Goal: Information Seeking & Learning: Learn about a topic

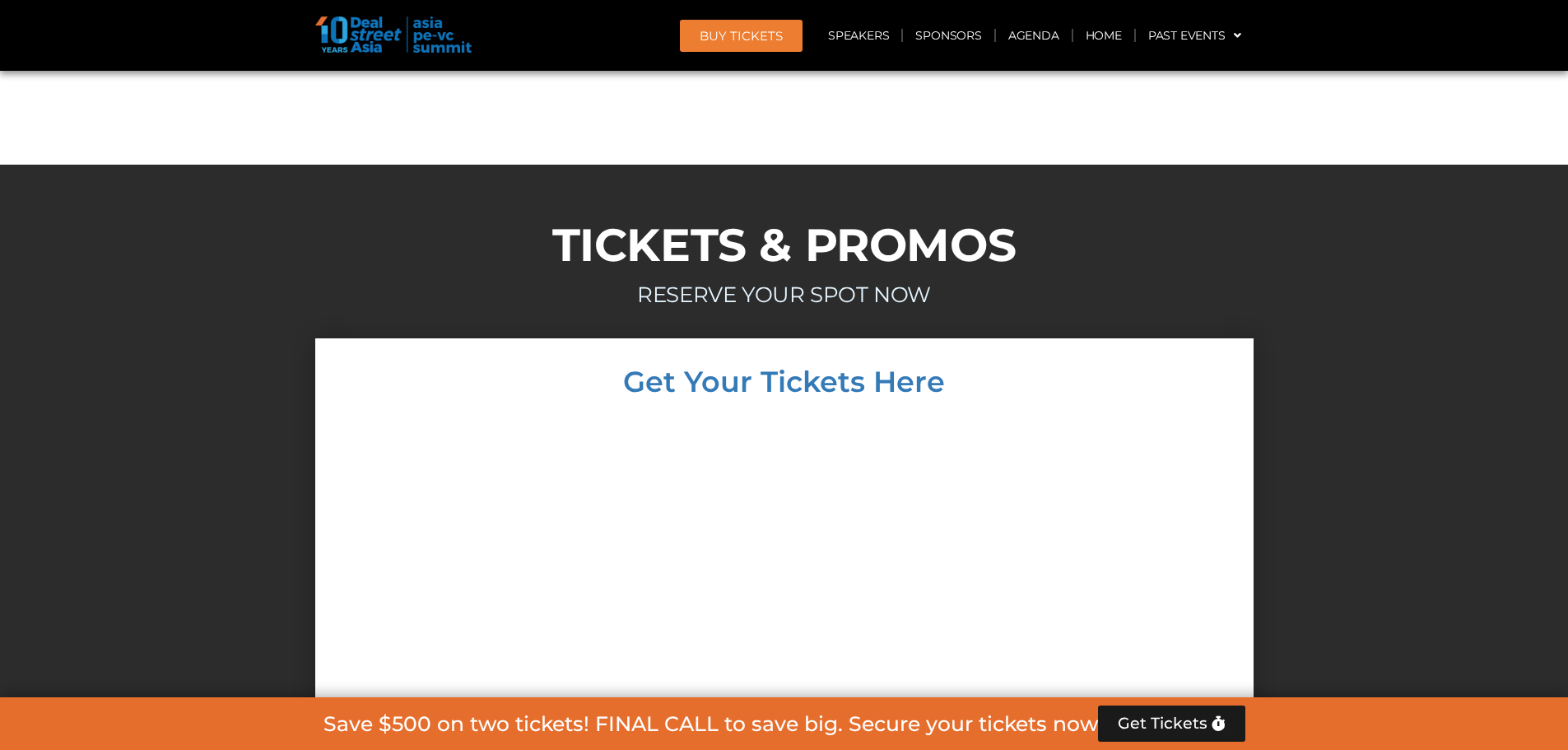
scroll to position [9394, 0]
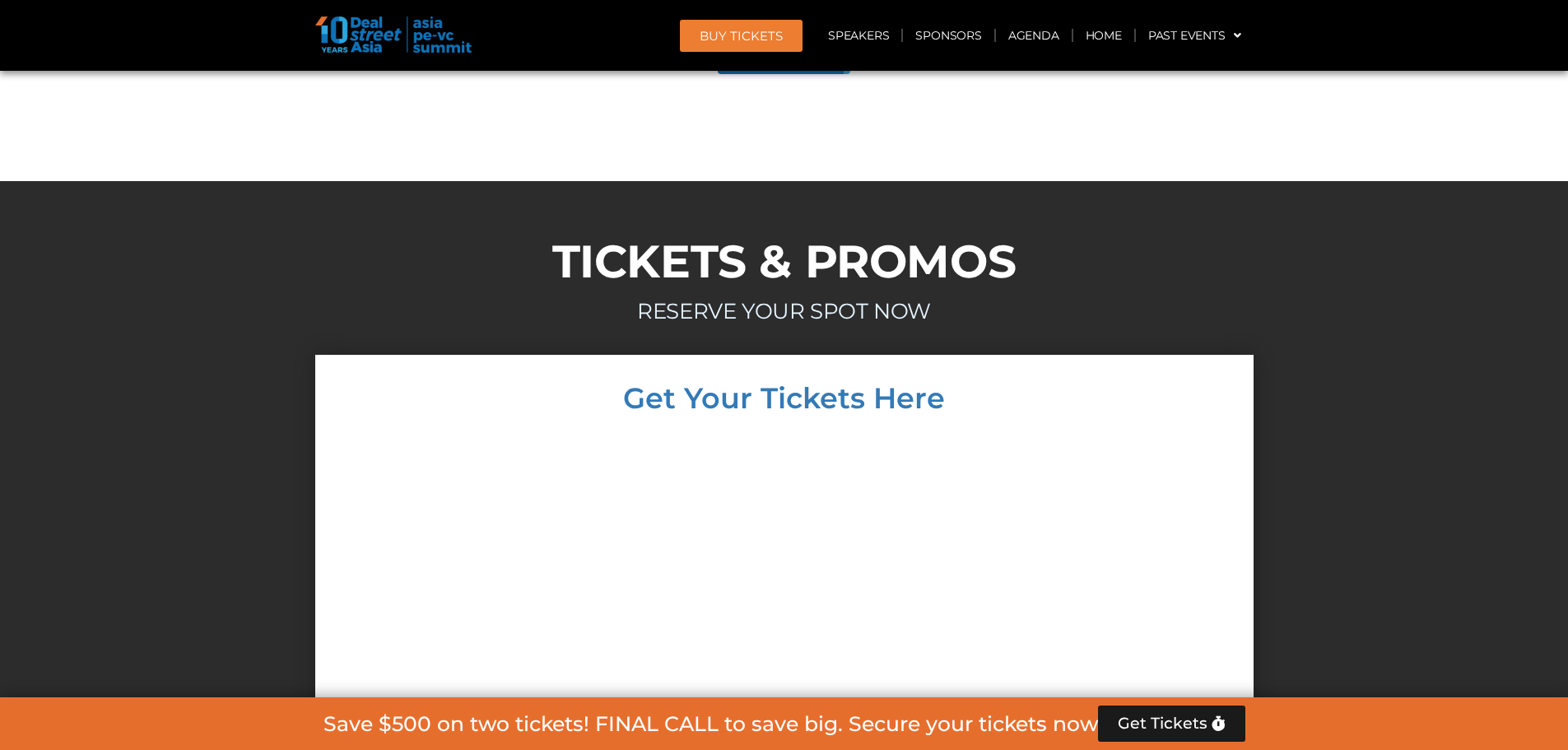
drag, startPoint x: 1135, startPoint y: 402, endPoint x: 1109, endPoint y: 430, distance: 38.2
click at [1136, 429] on div at bounding box center [784, 696] width 905 height 533
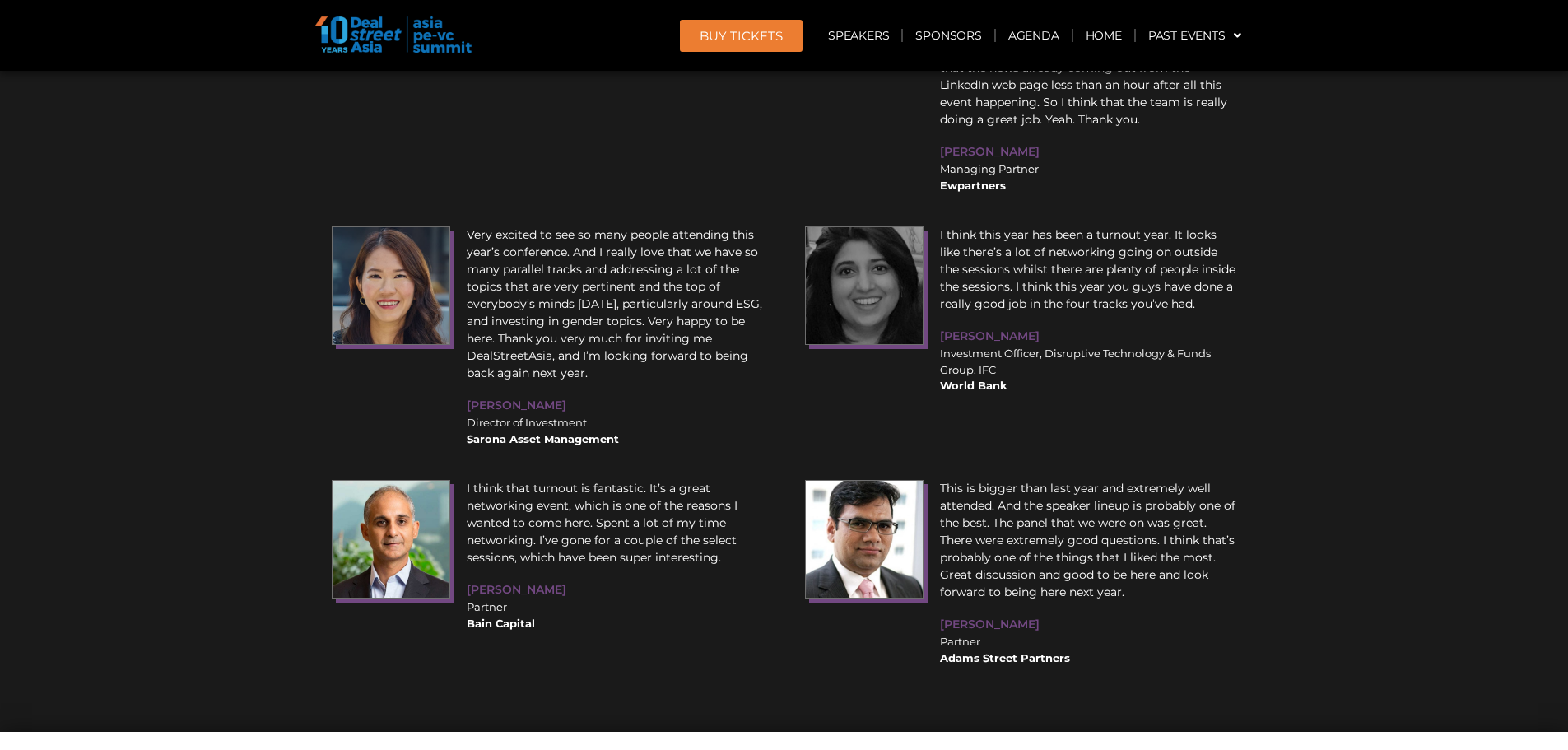
scroll to position [15154, 0]
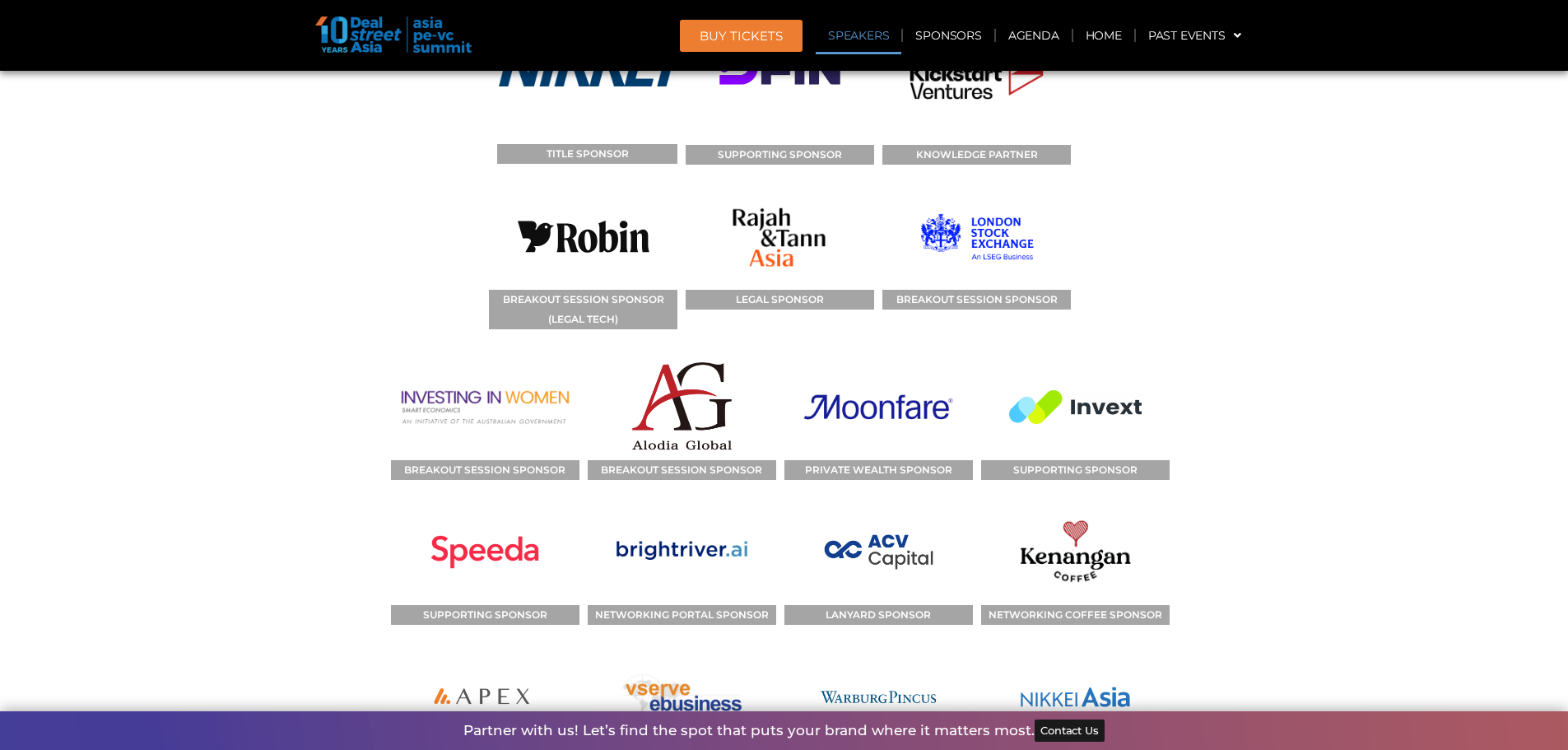
click at [838, 30] on link "Speakers" at bounding box center [858, 35] width 86 height 37
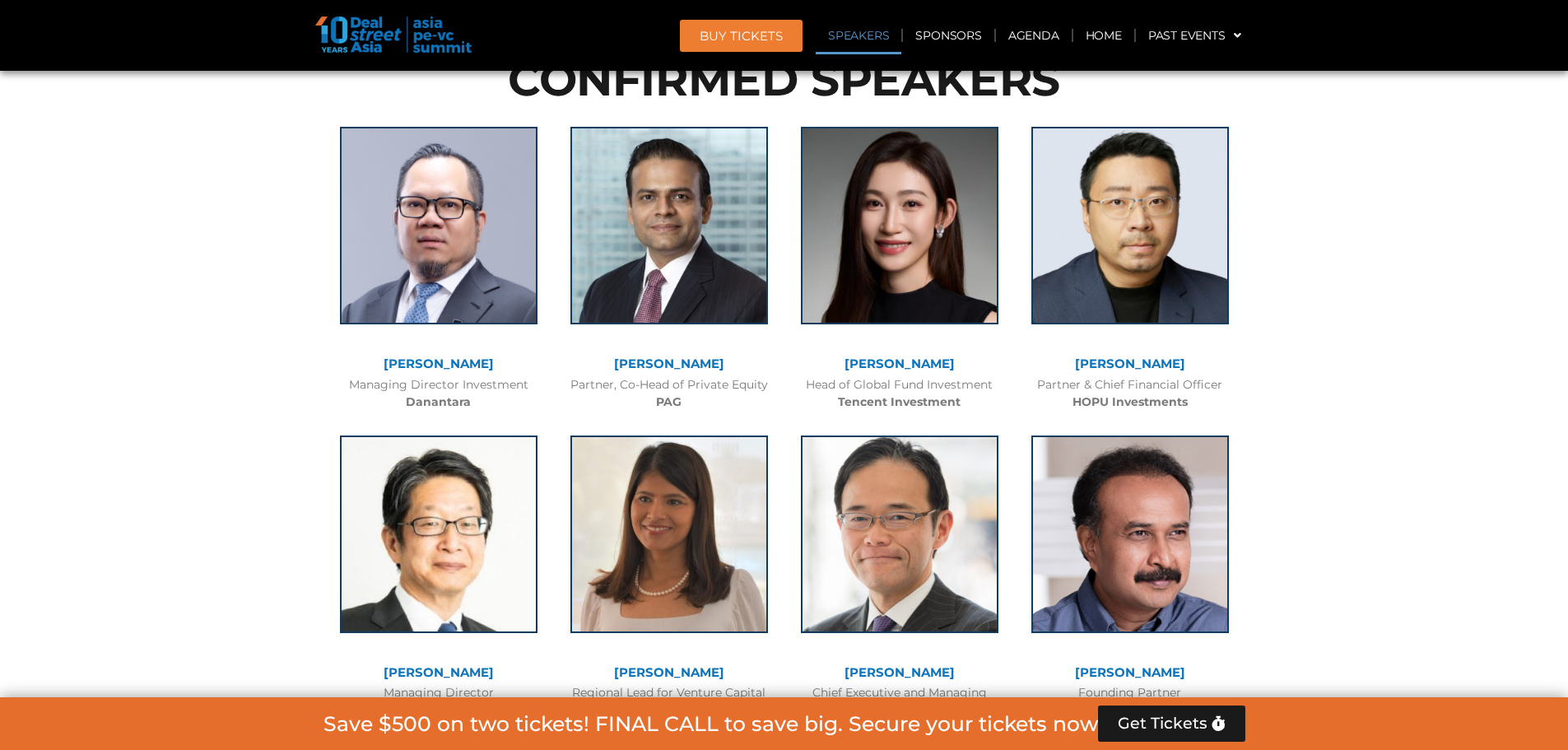
scroll to position [1950, 0]
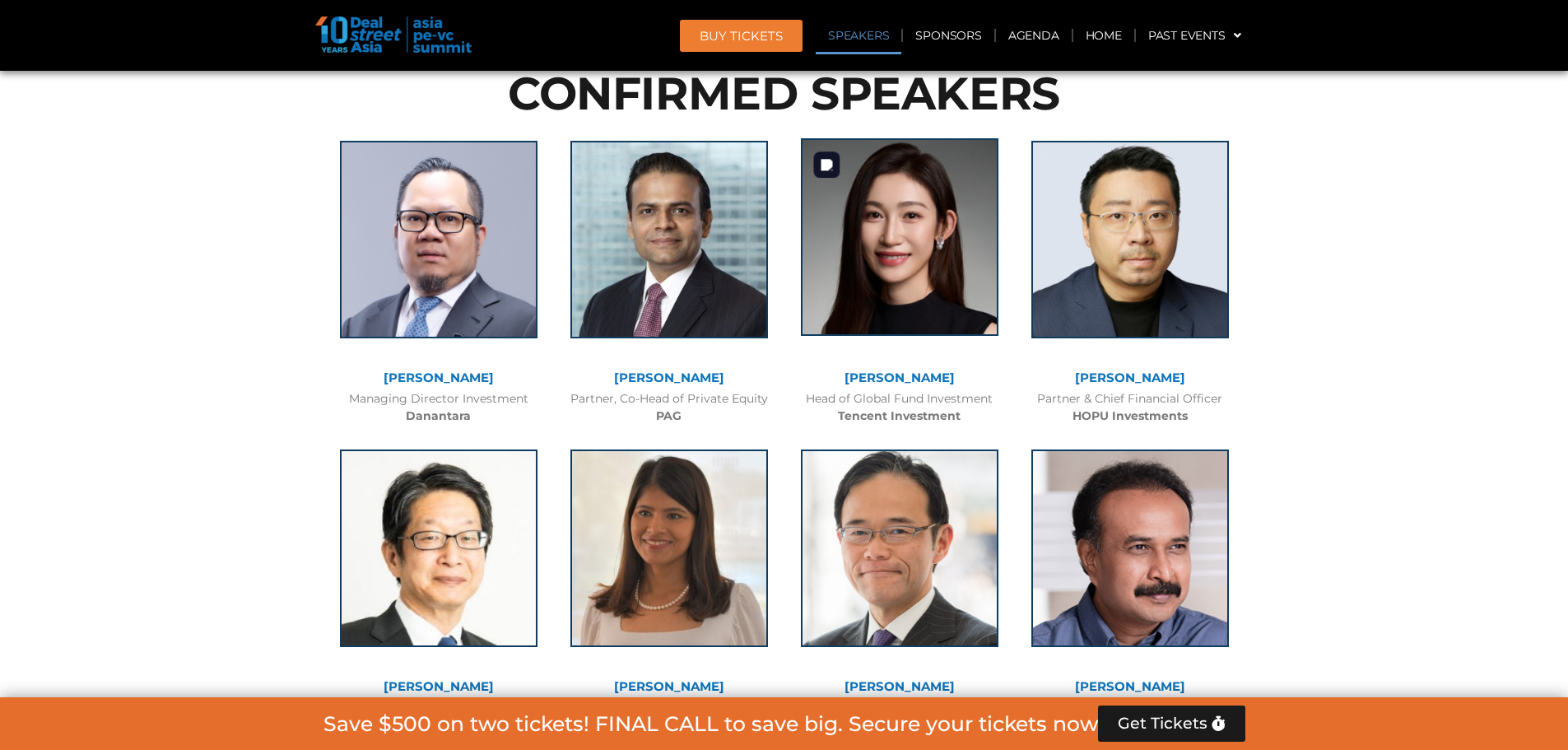
click at [920, 235] on img at bounding box center [899, 236] width 197 height 197
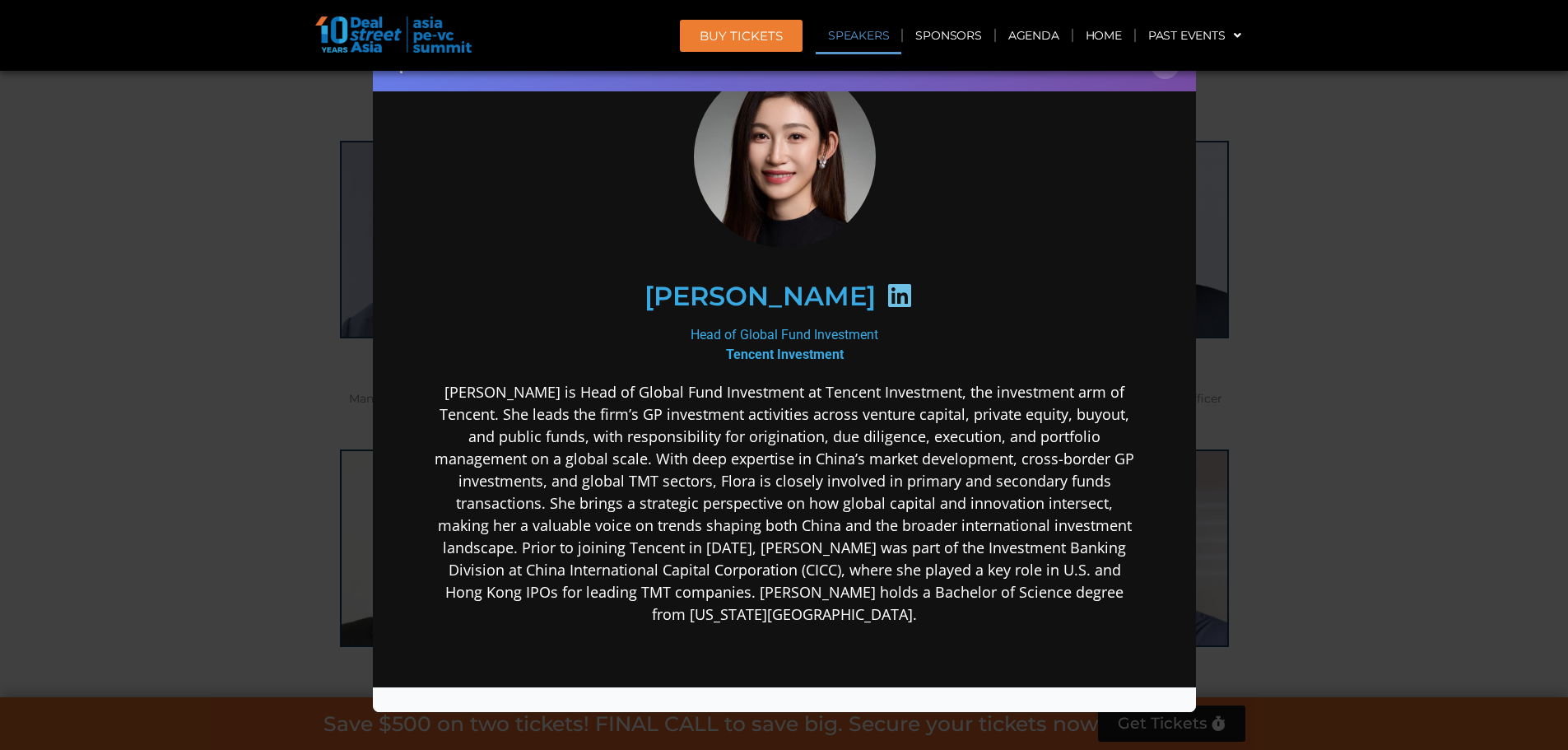
scroll to position [82, 0]
drag, startPoint x: 831, startPoint y: 294, endPoint x: 788, endPoint y: 311, distance: 46.2
click at [772, 315] on div "[PERSON_NAME]" at bounding box center [784, 294] width 640 height 85
click at [886, 293] on icon at bounding box center [899, 294] width 27 height 27
drag, startPoint x: 1352, startPoint y: 280, endPoint x: 1349, endPoint y: 293, distance: 13.3
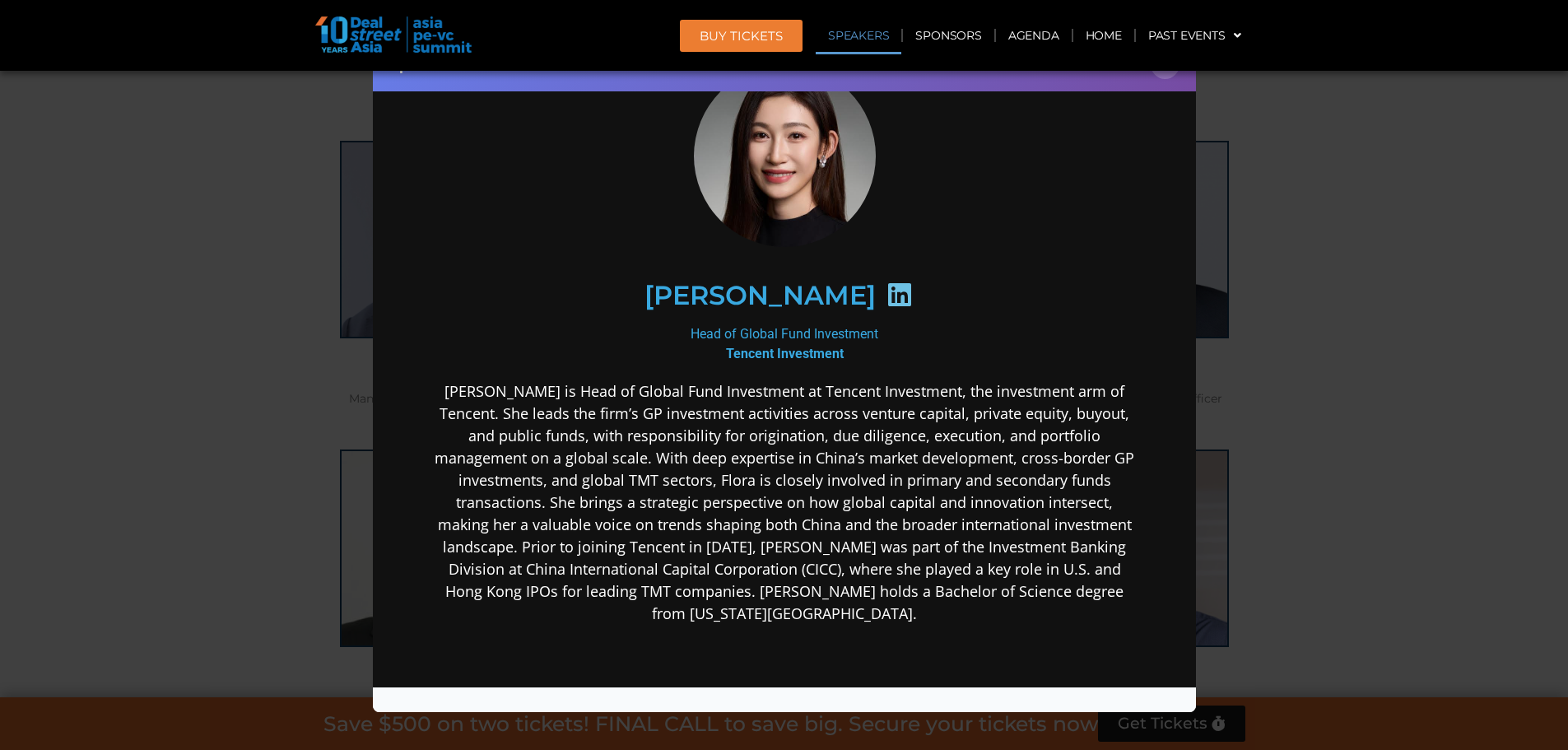
click at [1353, 280] on div "Speaker Profile ×" at bounding box center [784, 375] width 1568 height 750
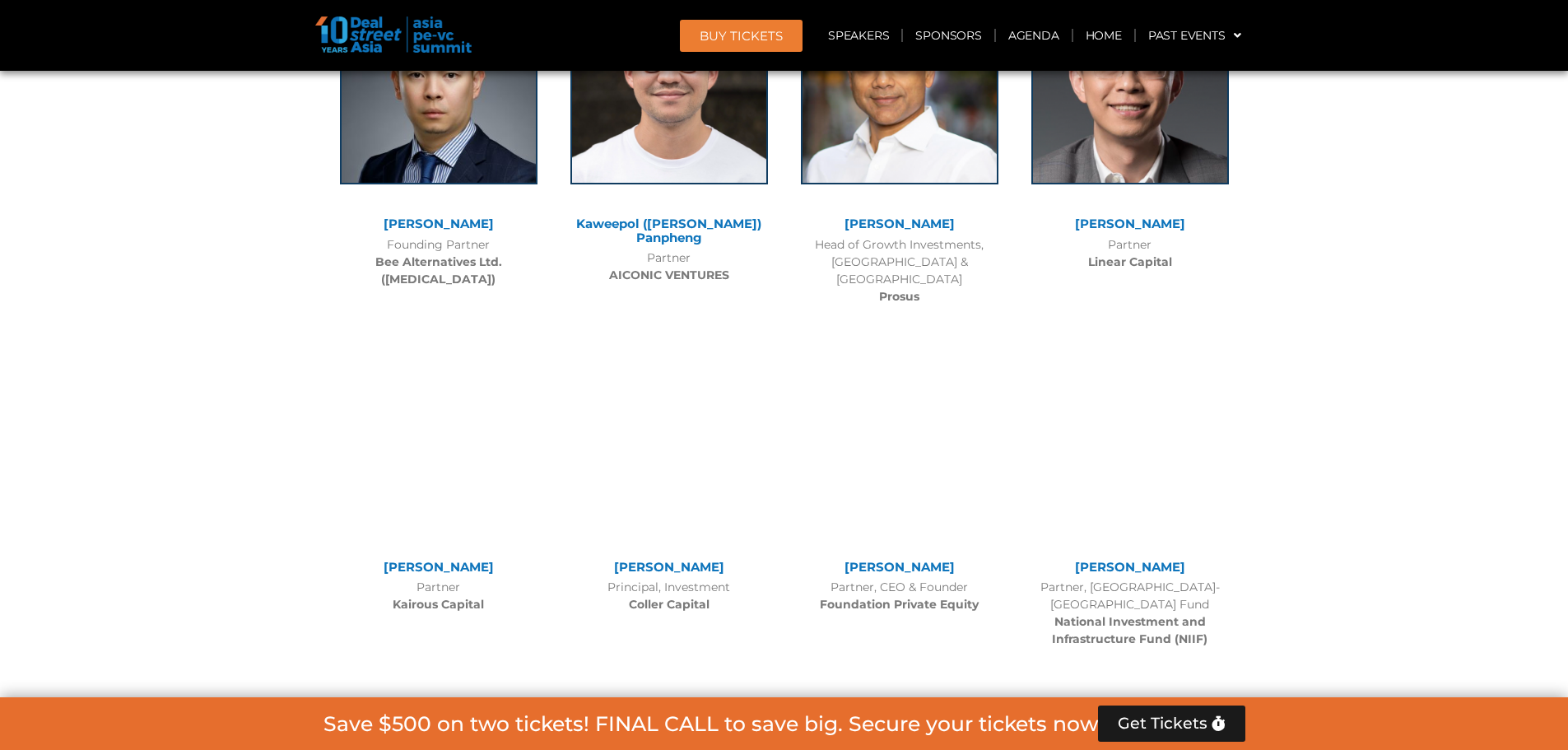
scroll to position [7364, 0]
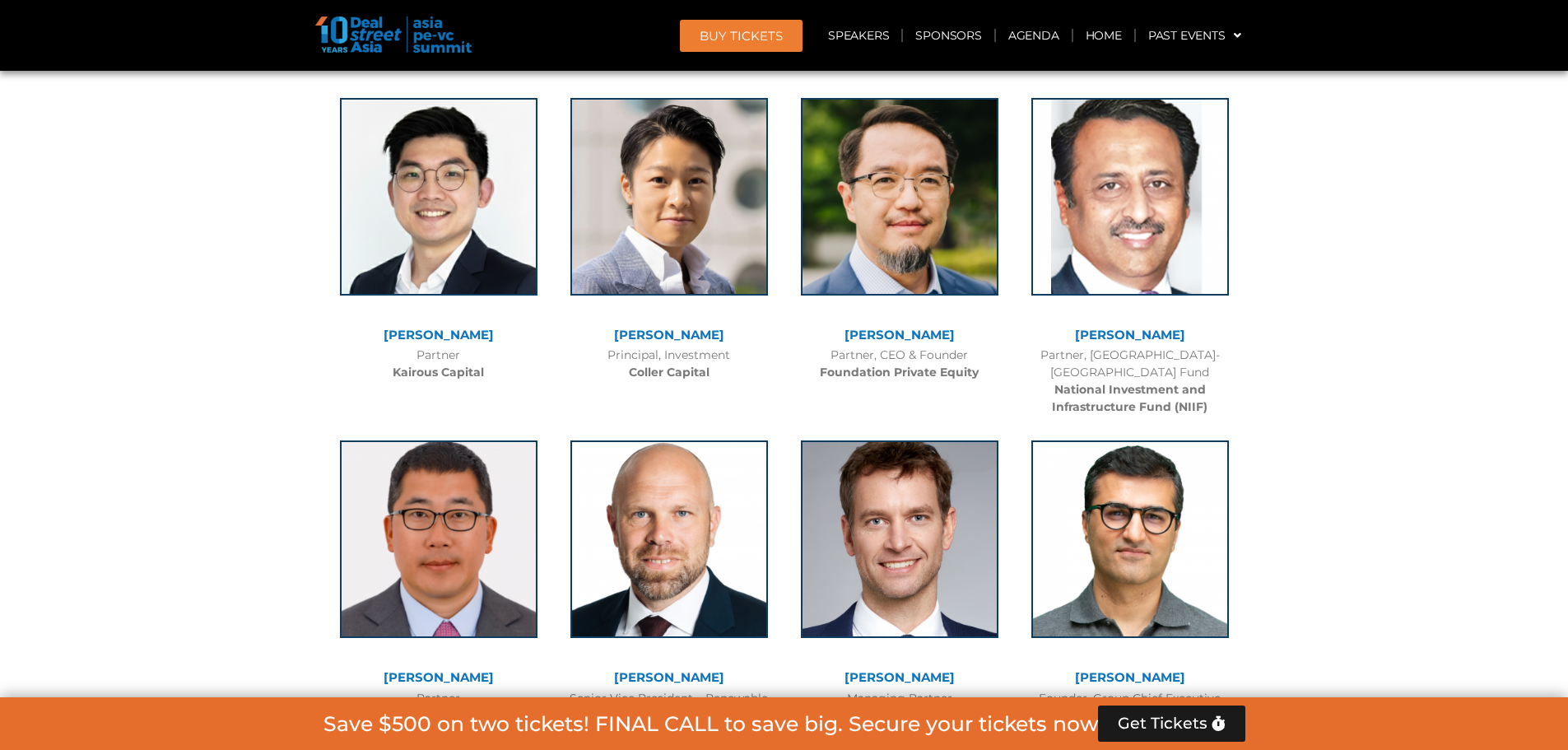
scroll to position [7446, 0]
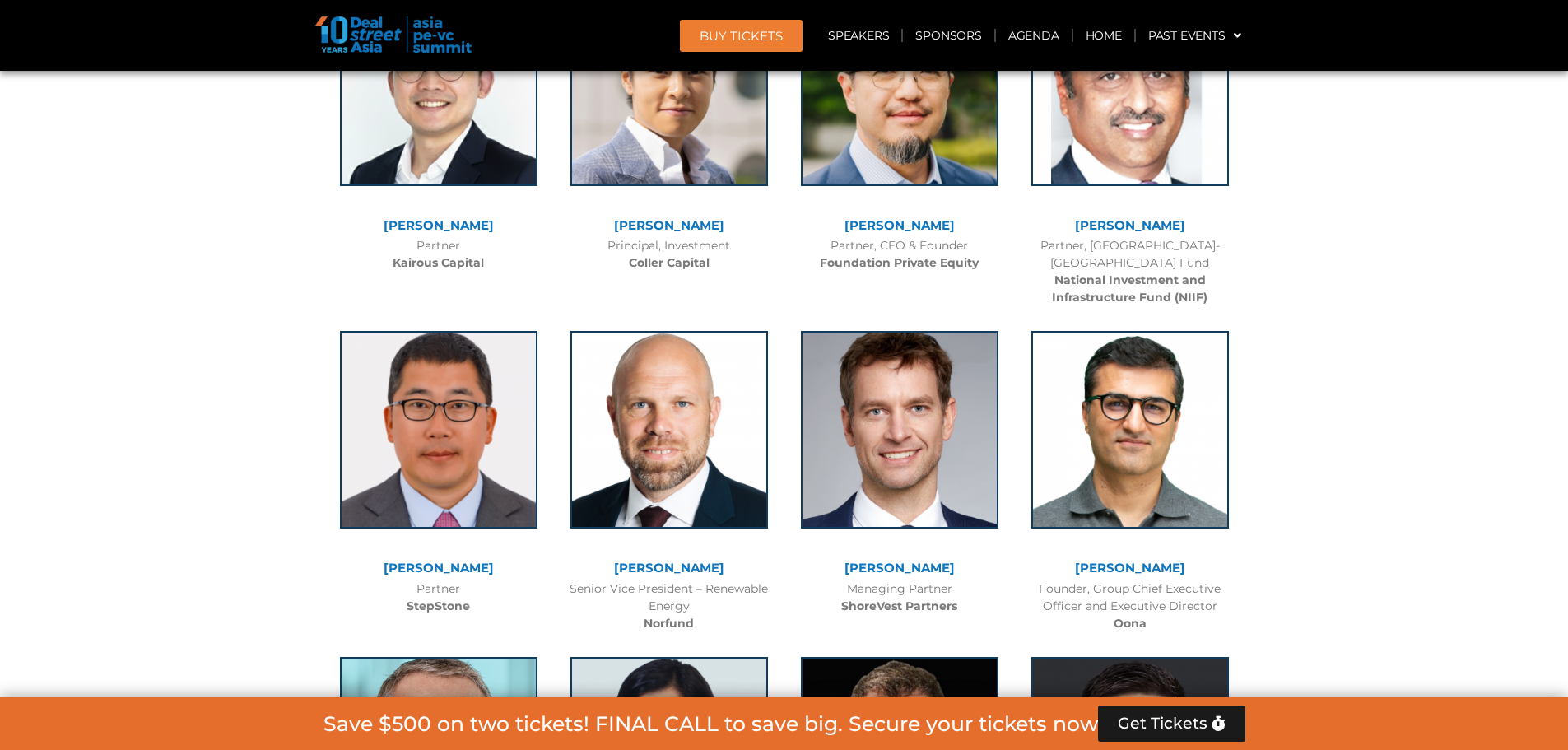
scroll to position [7528, 0]
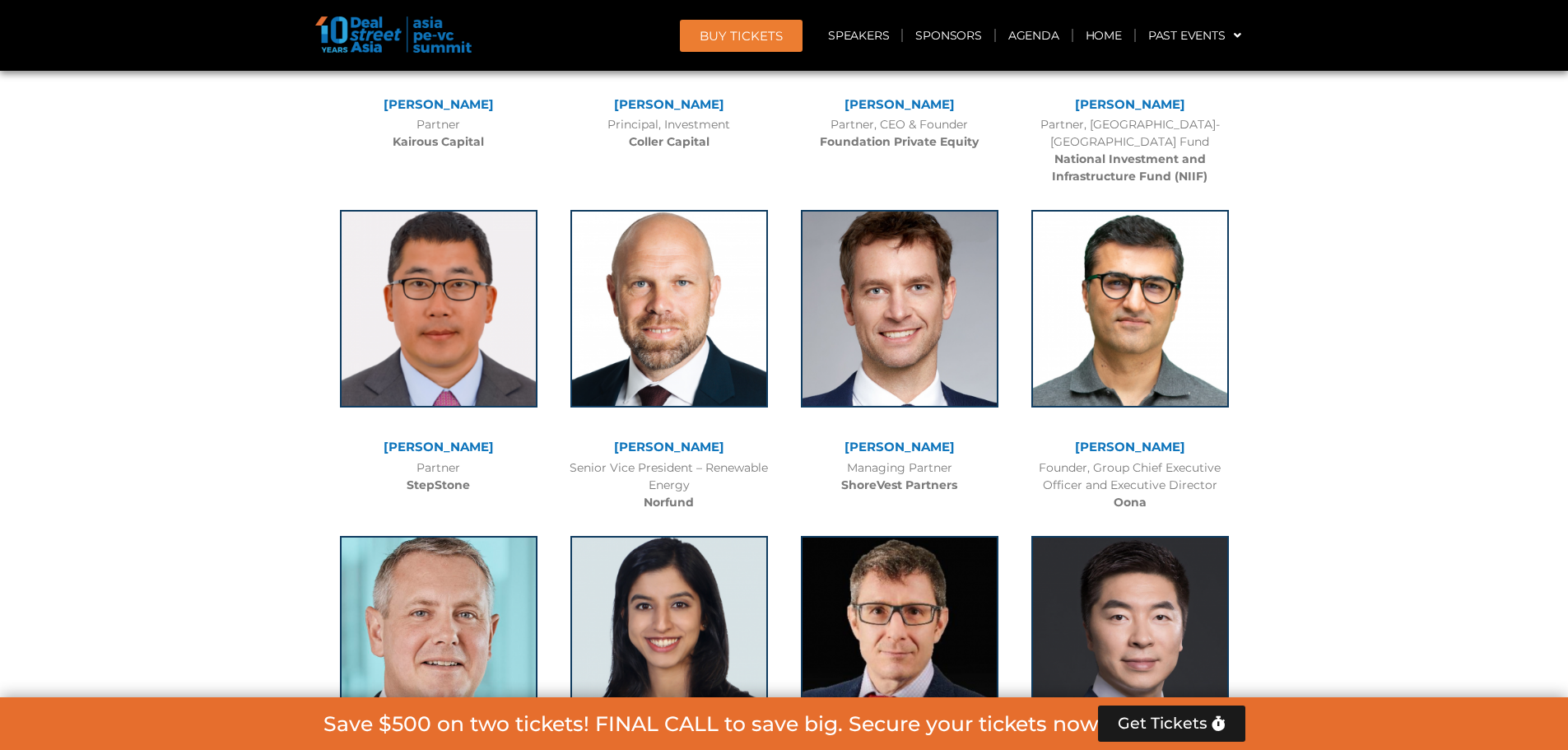
scroll to position [7693, 0]
